Goal: Task Accomplishment & Management: Use online tool/utility

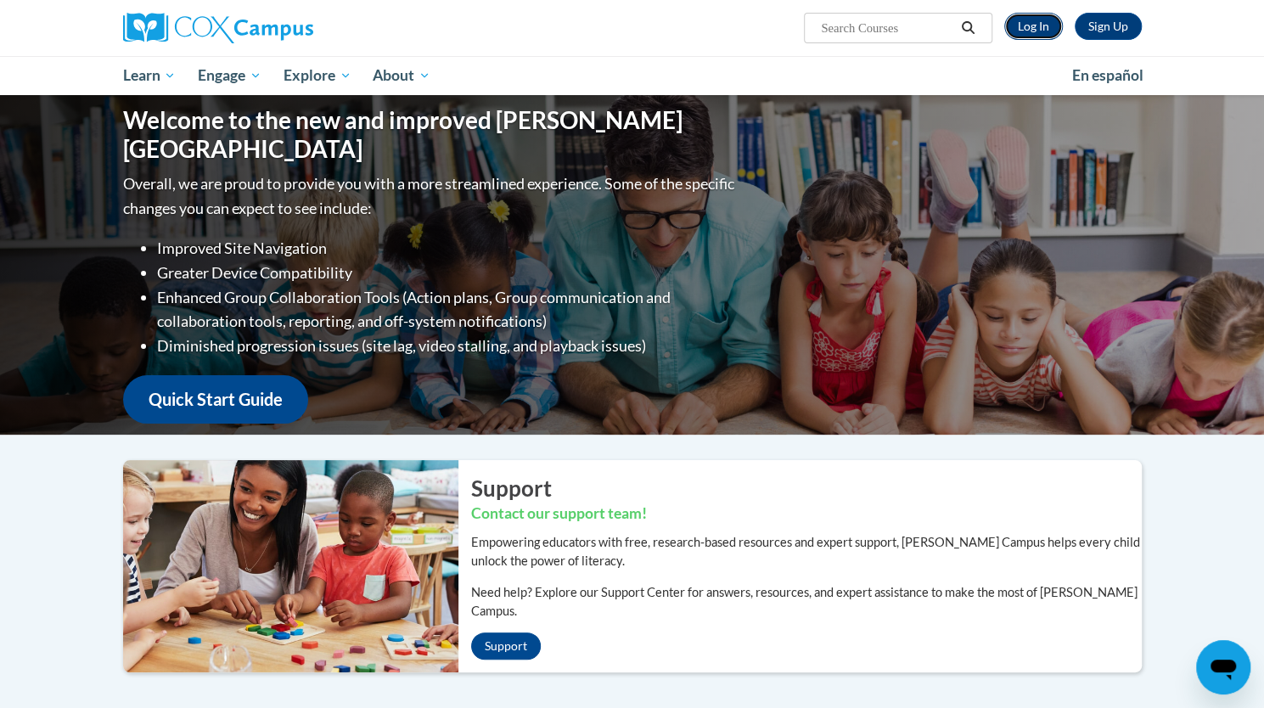
click at [1025, 23] on link "Log In" at bounding box center [1033, 26] width 59 height 27
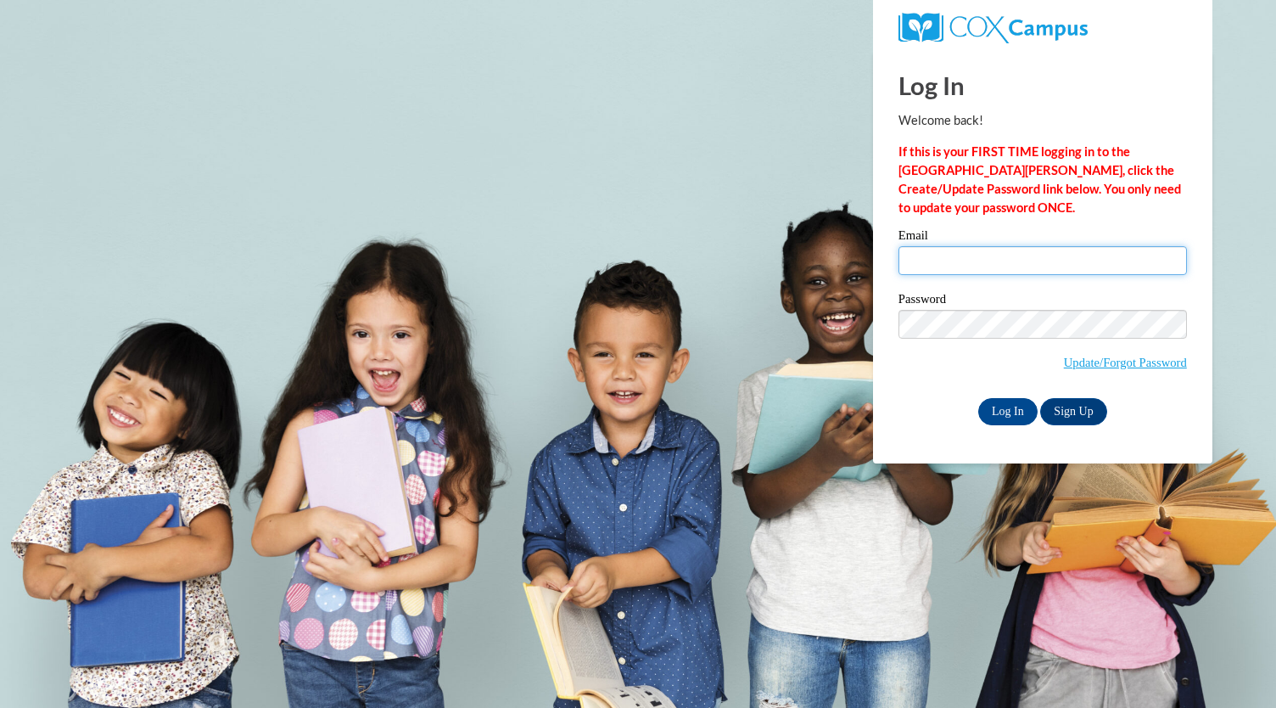
click at [1046, 263] on input "Email" at bounding box center [1043, 260] width 289 height 29
click at [1144, 256] on input "Katytedford27@gmail.com" at bounding box center [1043, 260] width 289 height 29
click at [1141, 266] on input "Katytedford27@gmail.com" at bounding box center [1043, 260] width 289 height 29
type input "K"
type input "katyhusca.tedford@barrow.k12.ga.us"
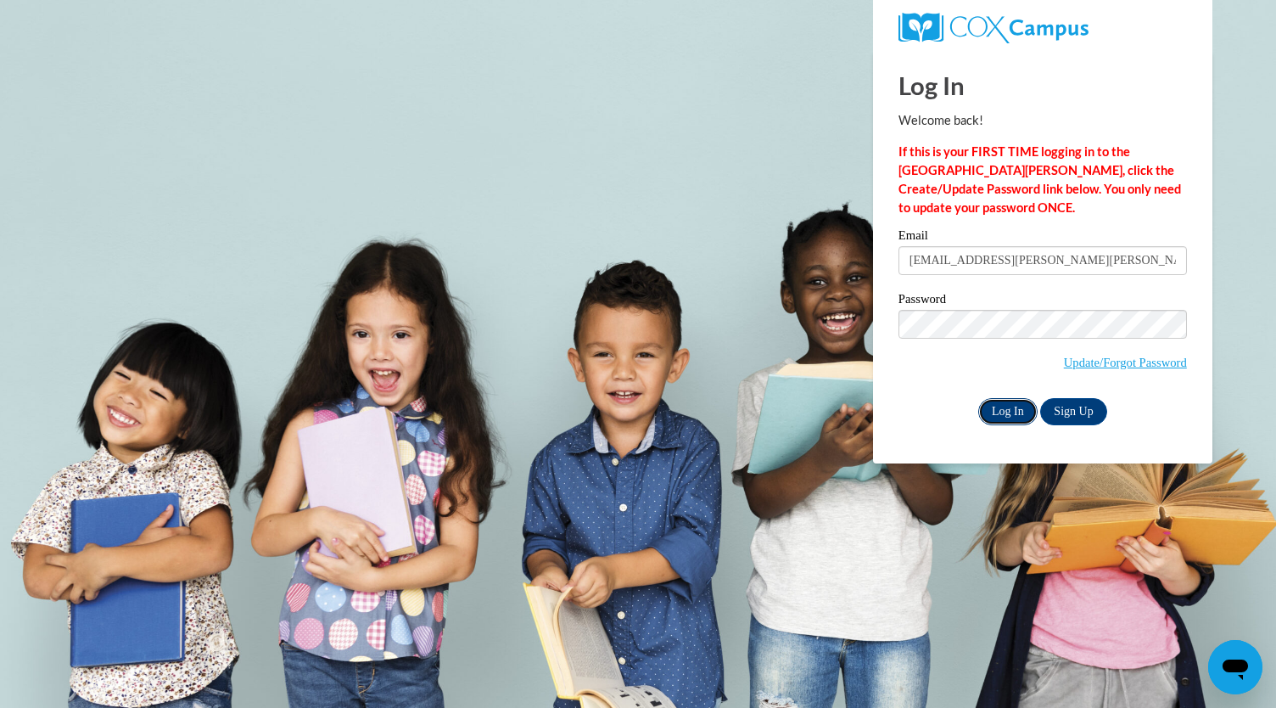
click at [1008, 419] on input "Log In" at bounding box center [1008, 411] width 59 height 27
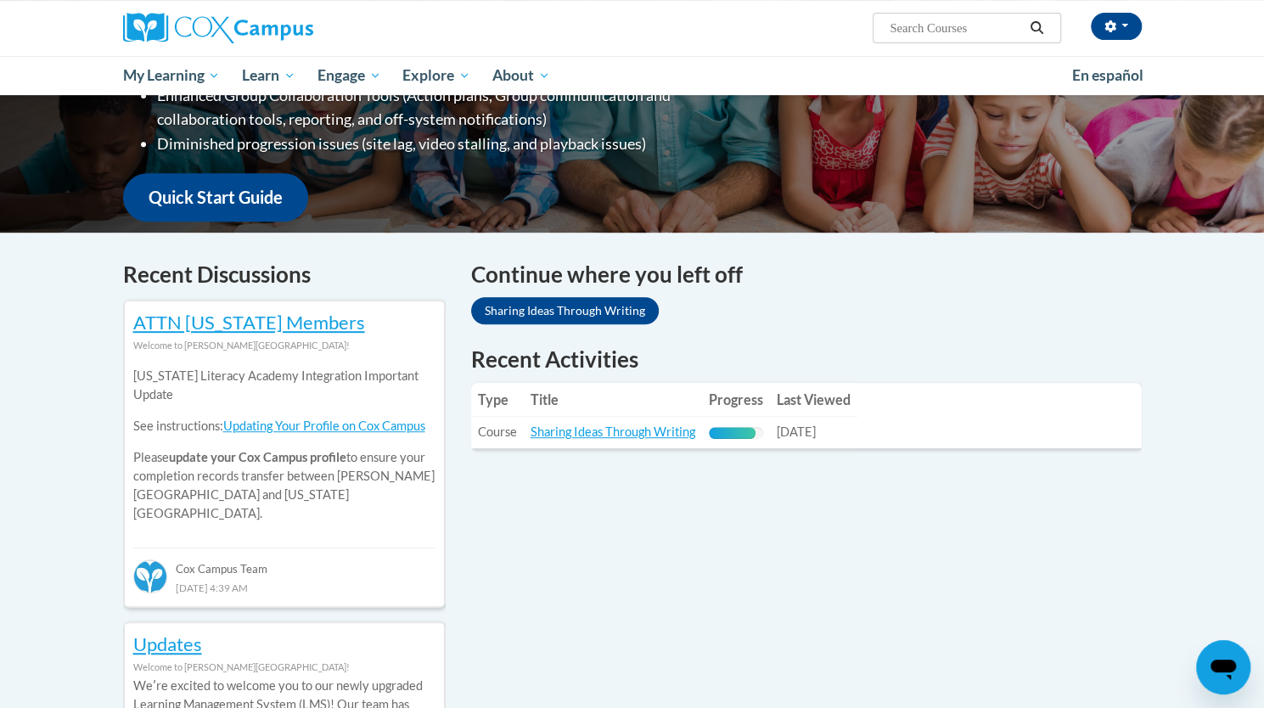
scroll to position [365, 0]
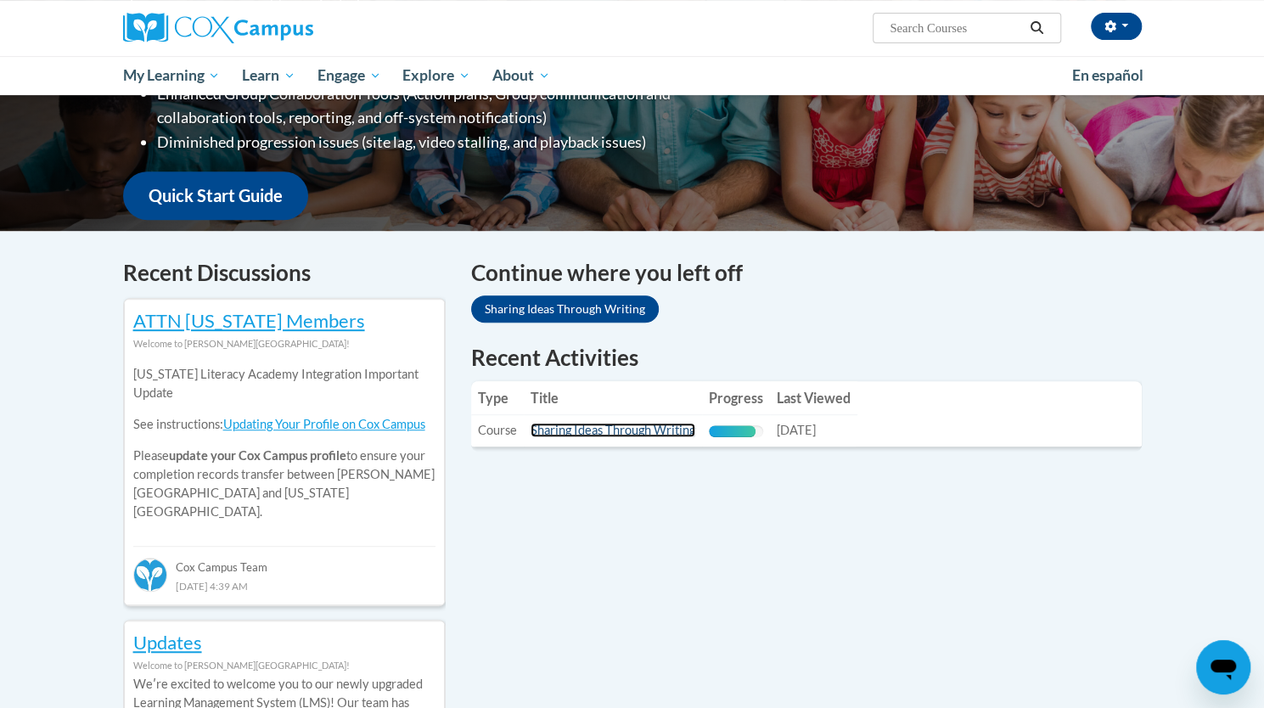
click at [655, 435] on link "Sharing Ideas Through Writing" at bounding box center [612, 430] width 165 height 14
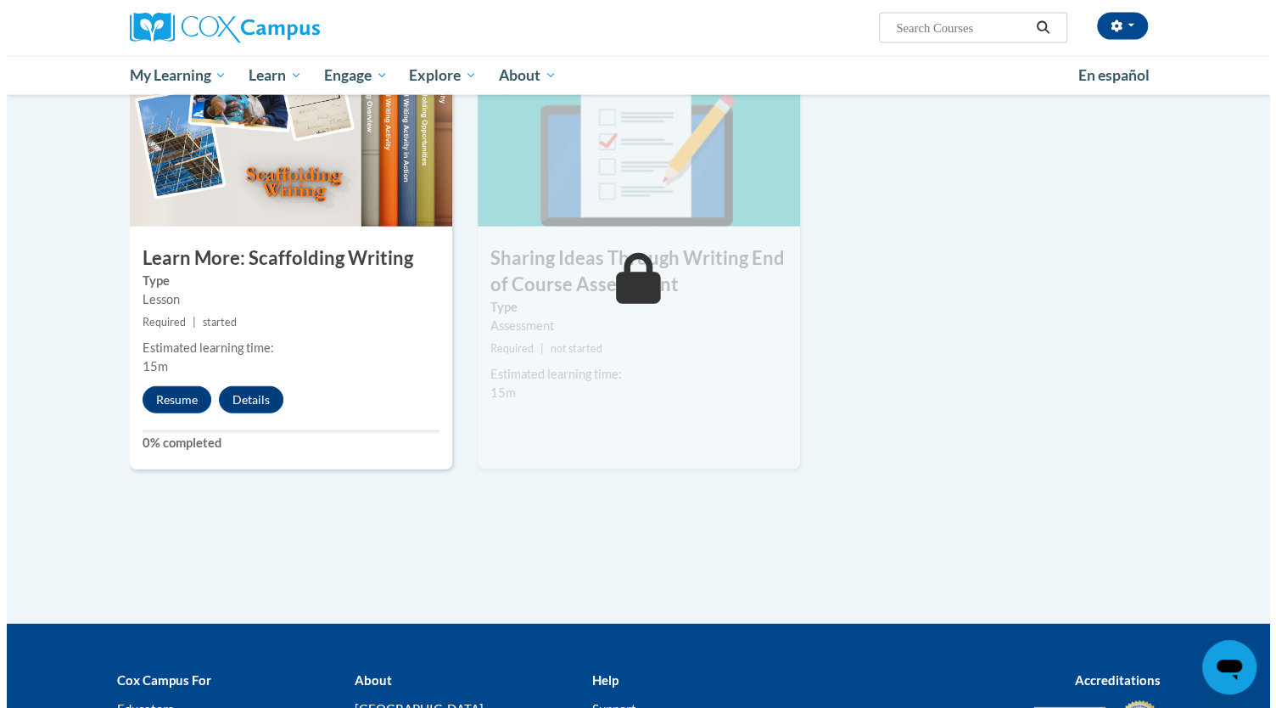
scroll to position [2269, 0]
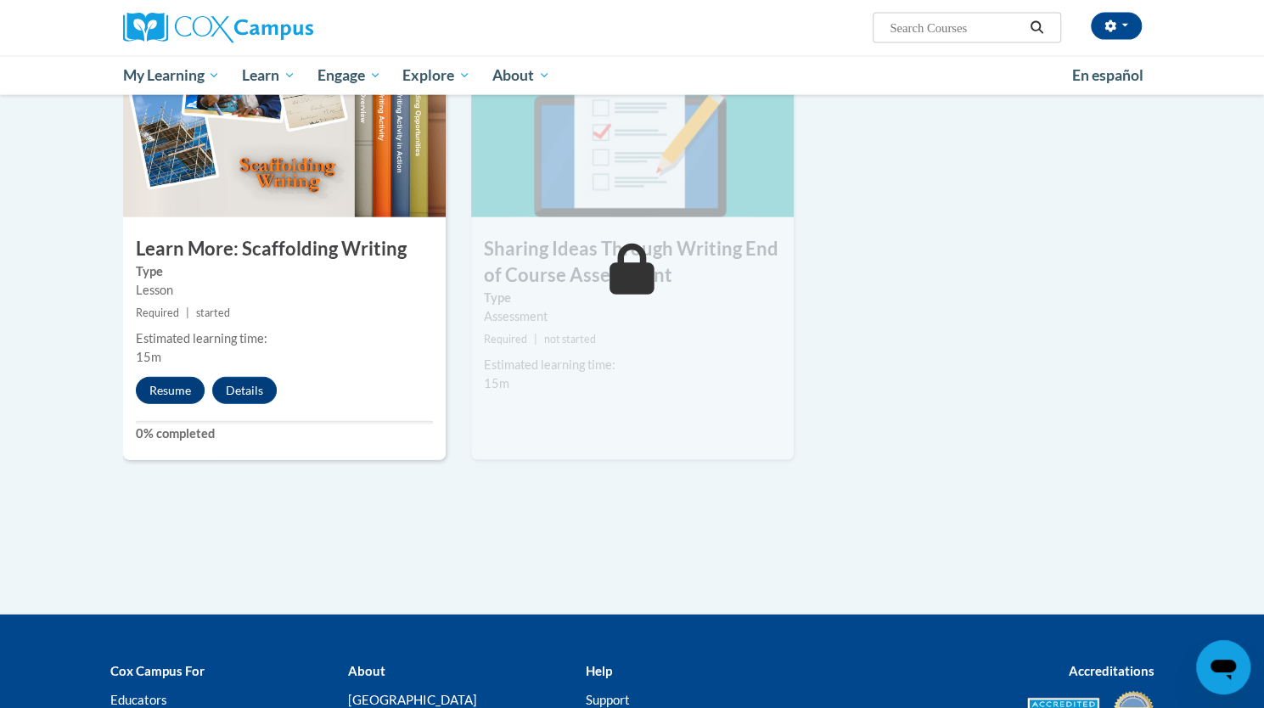
click at [197, 377] on button "Resume" at bounding box center [170, 390] width 69 height 27
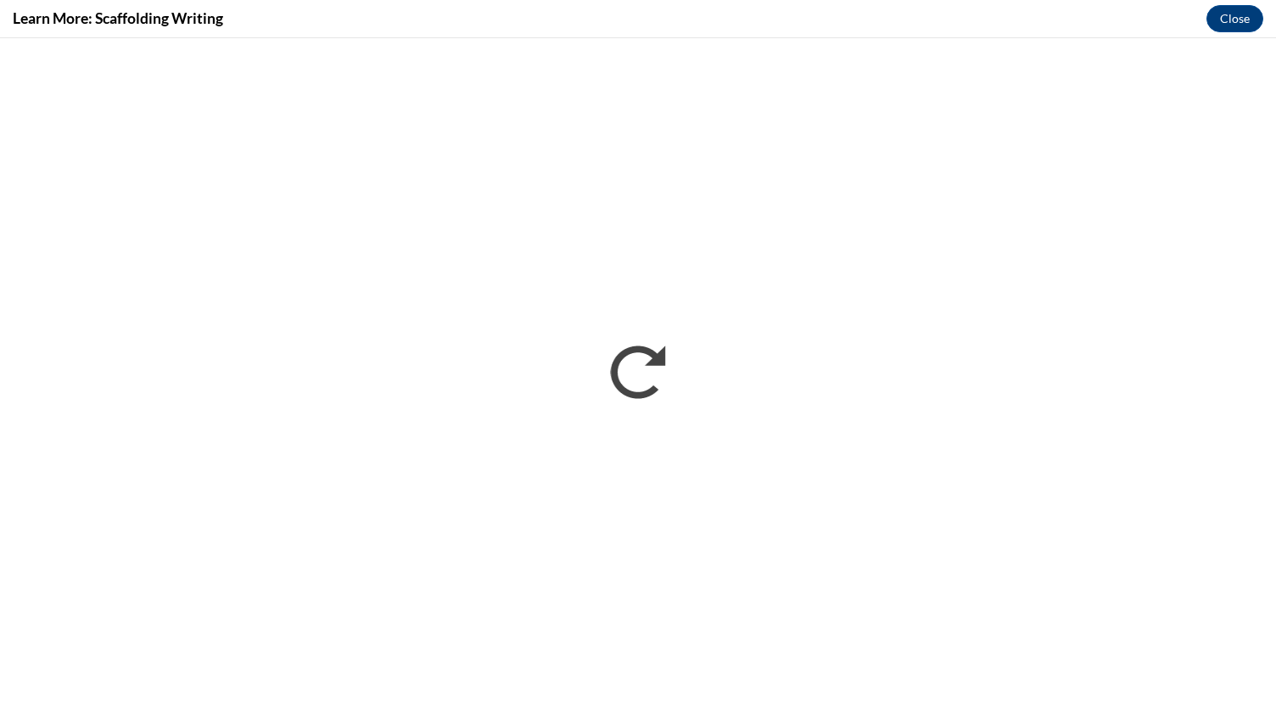
scroll to position [0, 0]
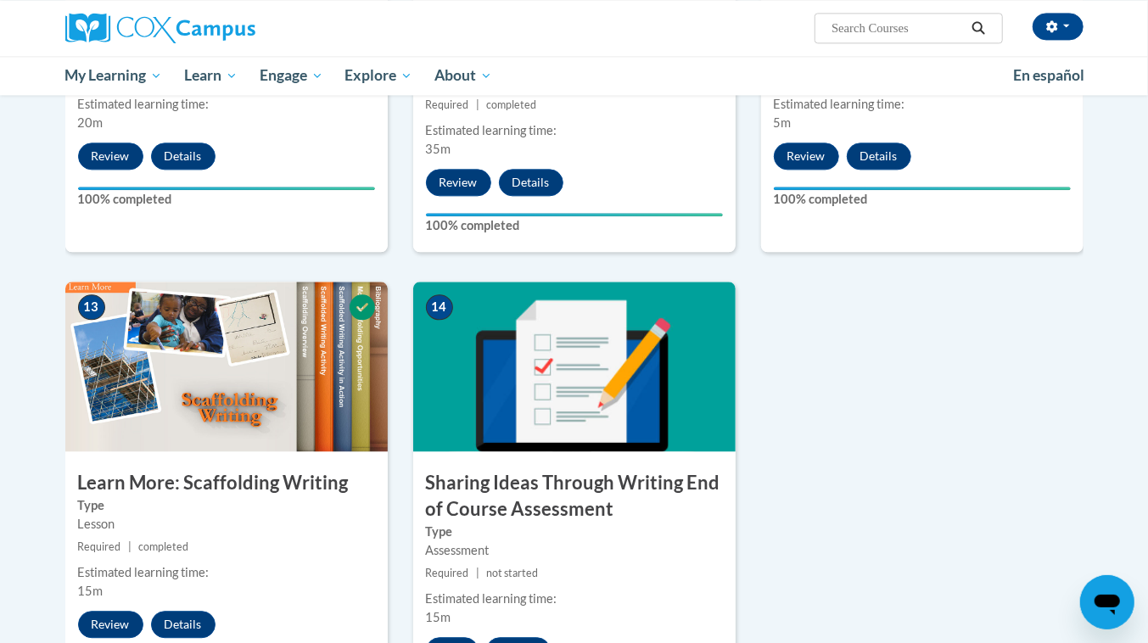
scroll to position [2036, 0]
